Goal: Task Accomplishment & Management: Manage account settings

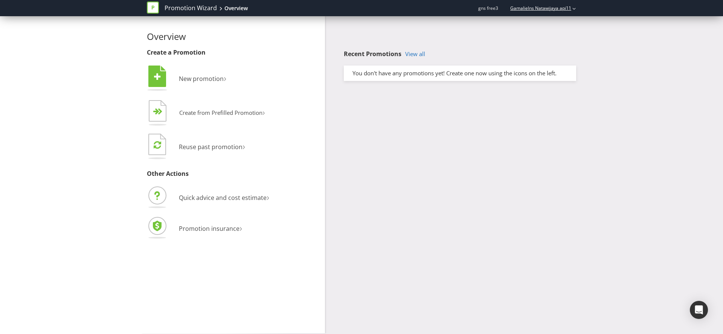
click at [571, 10] on link "Gamalielns Natawijaya api11" at bounding box center [537, 8] width 69 height 6
click at [472, 31] on div "Recent Promotions View all You don't have any promotions yet! Create one now us…" at bounding box center [453, 50] width 257 height 69
click at [557, 10] on link "Gamalielns Natawijaya api11" at bounding box center [537, 8] width 69 height 6
click at [578, 24] on strong "Logout" at bounding box center [570, 24] width 19 height 8
